Goal: Task Accomplishment & Management: Use online tool/utility

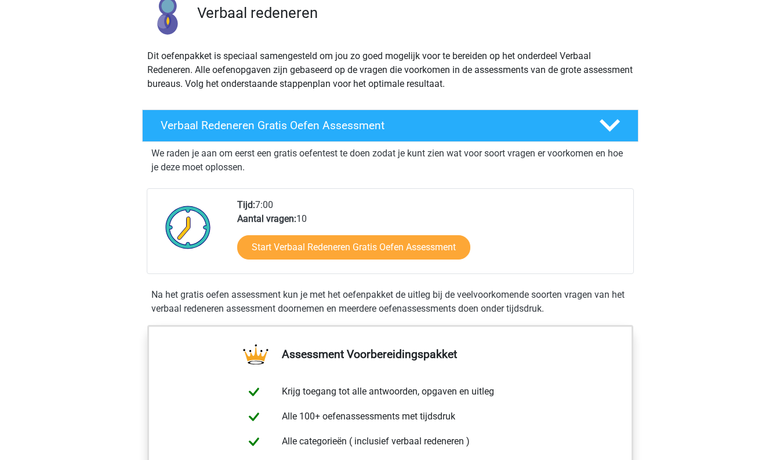
scroll to position [116, 0]
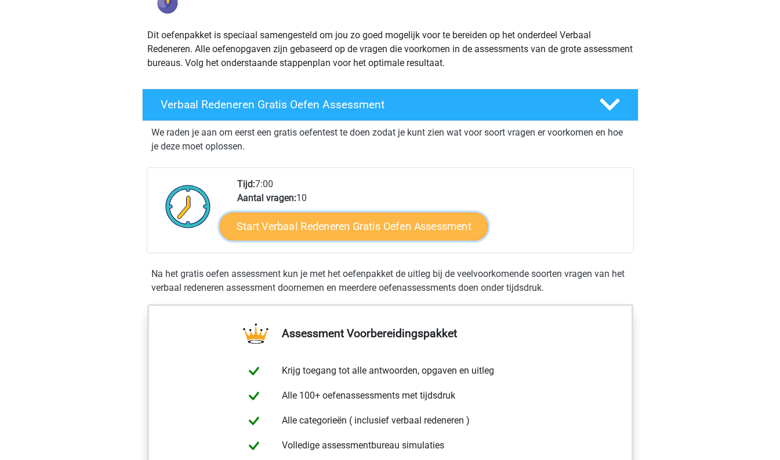
click at [321, 227] on link "Start Verbaal Redeneren Gratis Oefen Assessment" at bounding box center [354, 227] width 268 height 28
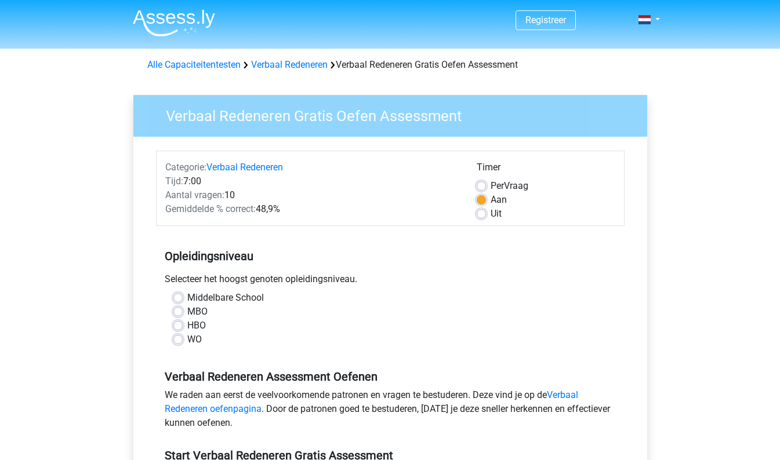
click at [187, 314] on label "MBO" at bounding box center [197, 312] width 20 height 14
click at [176, 314] on input "MBO" at bounding box center [177, 311] width 9 height 12
radio input "true"
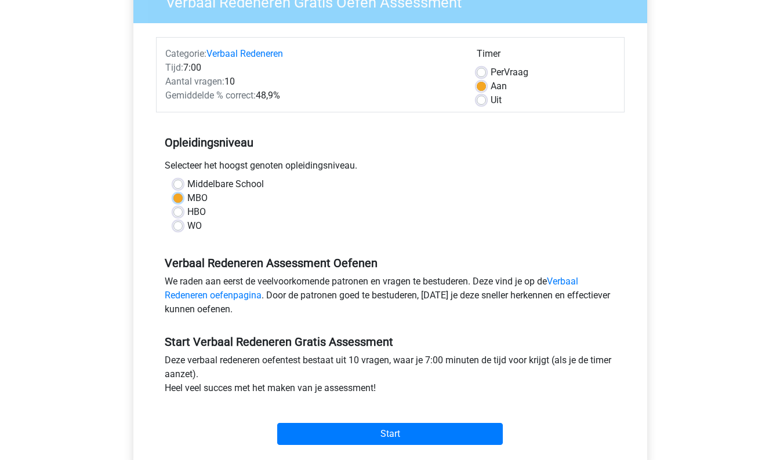
scroll to position [174, 0]
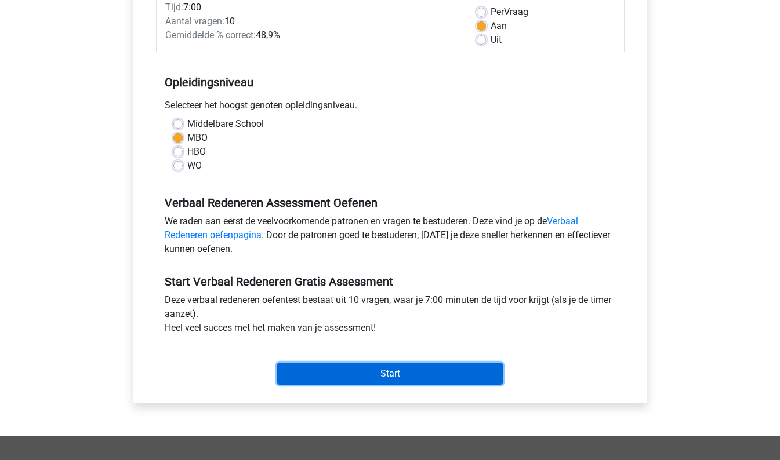
click at [377, 376] on input "Start" at bounding box center [390, 374] width 226 height 22
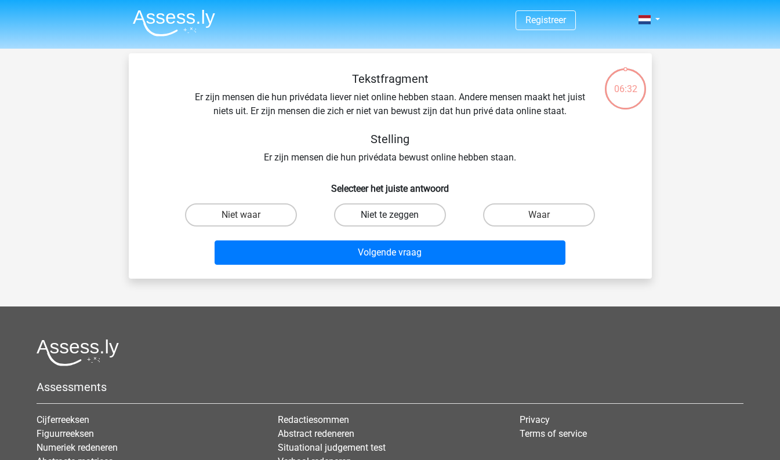
click at [382, 212] on label "Niet te zeggen" at bounding box center [390, 215] width 112 height 23
click at [390, 215] on input "Niet te zeggen" at bounding box center [394, 219] width 8 height 8
radio input "true"
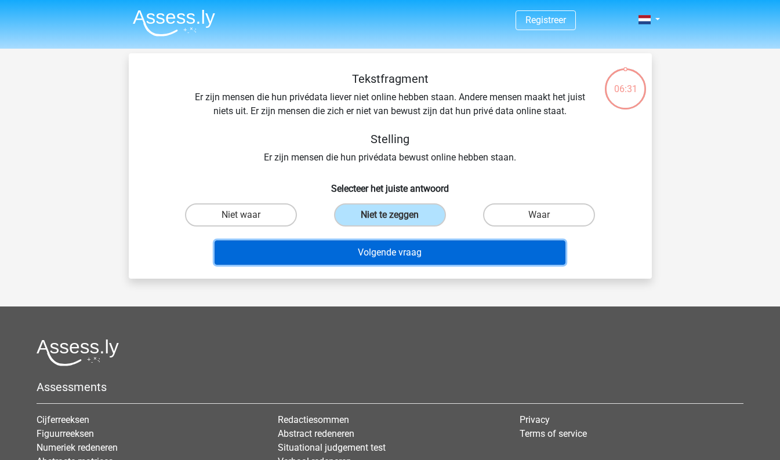
click at [393, 254] on button "Volgende vraag" at bounding box center [390, 253] width 351 height 24
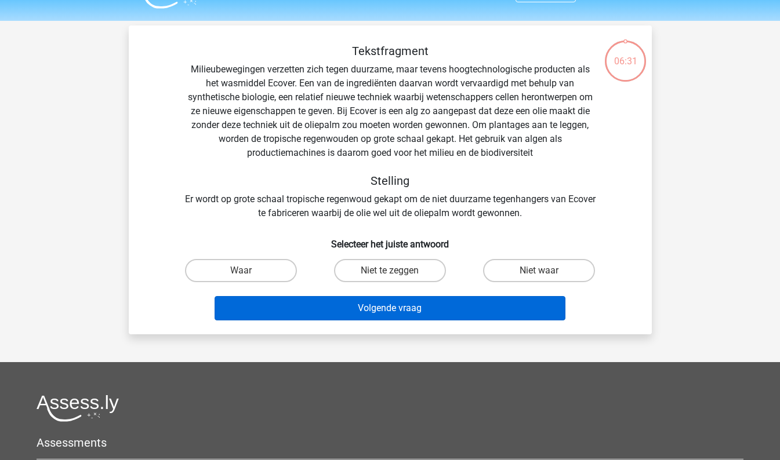
scroll to position [53, 0]
